Goal: Information Seeking & Learning: Learn about a topic

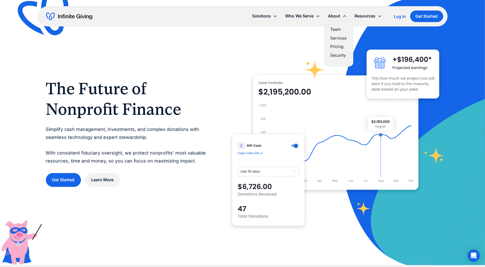
click at [334, 47] on link "Pricing" at bounding box center [339, 46] width 16 height 7
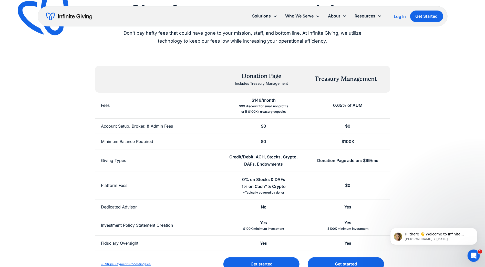
scroll to position [48, 0]
drag, startPoint x: 287, startPoint y: 112, endPoint x: 241, endPoint y: 111, distance: 45.1
click at [241, 111] on div "$99 discount for small nonprofits or if $100K+ treasury deposits" at bounding box center [263, 108] width 49 height 11
copy div "or if $100K+ treasury deposits"
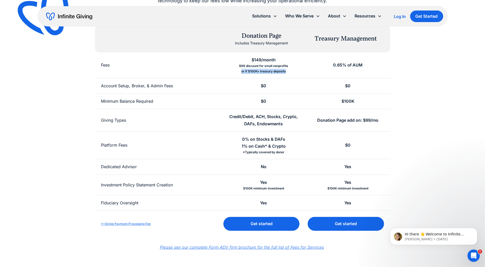
scroll to position [88, 0]
